Goal: Find specific page/section: Find specific page/section

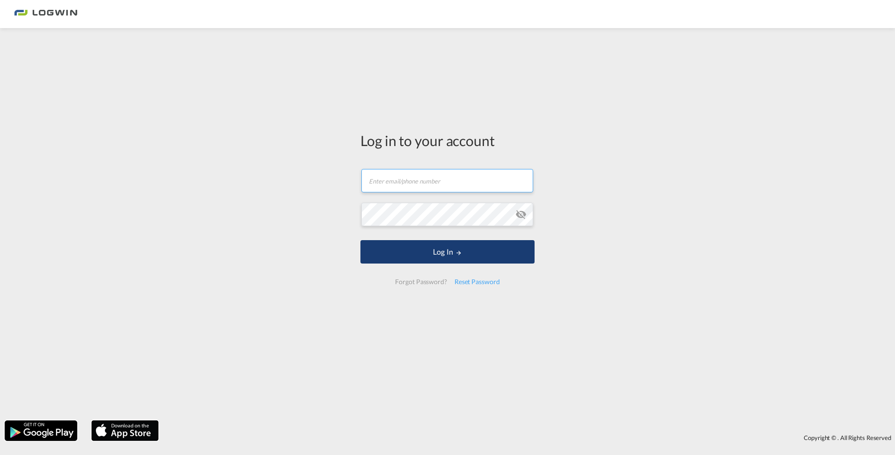
type input "[PERSON_NAME][EMAIL_ADDRESS][PERSON_NAME][DOMAIN_NAME]"
drag, startPoint x: 432, startPoint y: 249, endPoint x: 421, endPoint y: 251, distance: 10.7
click at [431, 248] on button "Log In" at bounding box center [448, 251] width 174 height 23
